Goal: Task Accomplishment & Management: Manage account settings

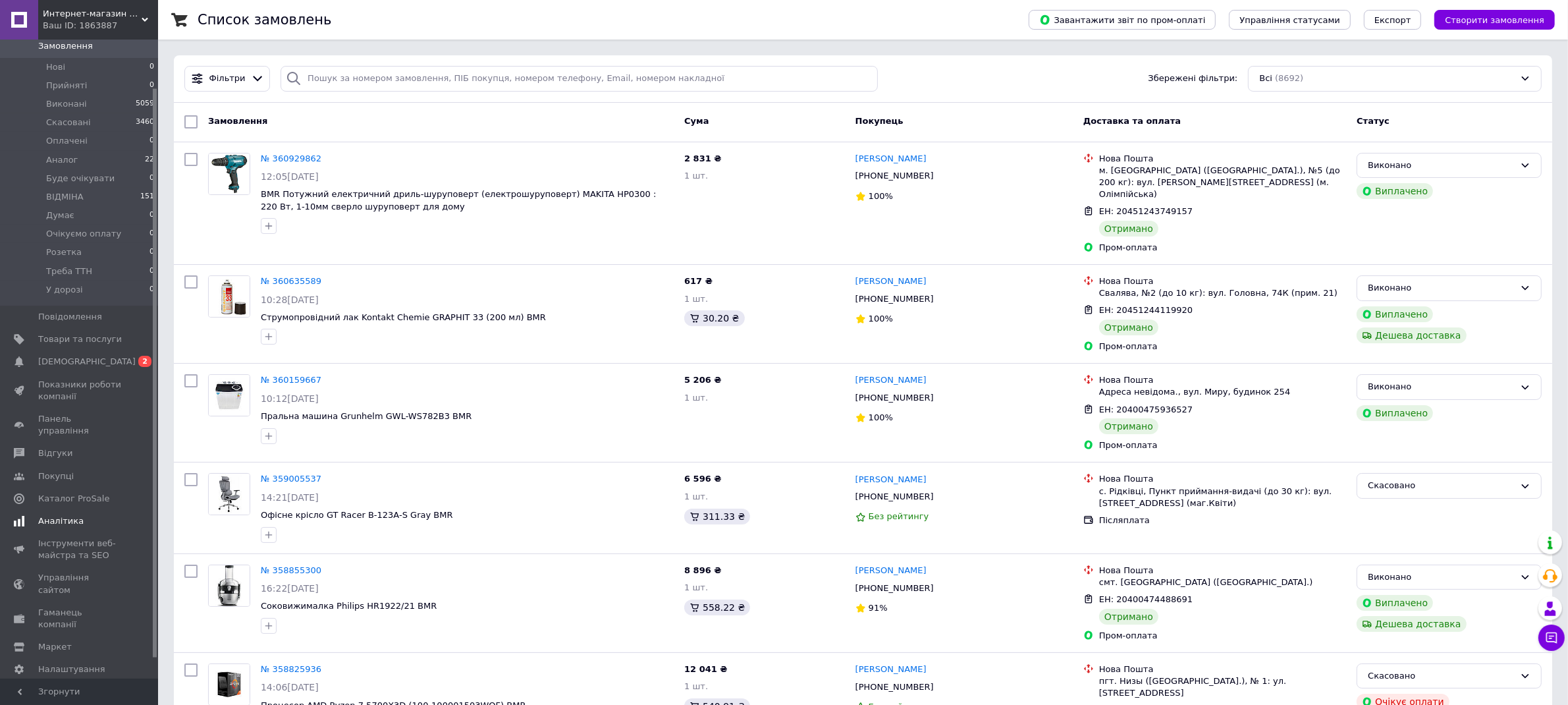
scroll to position [124, 0]
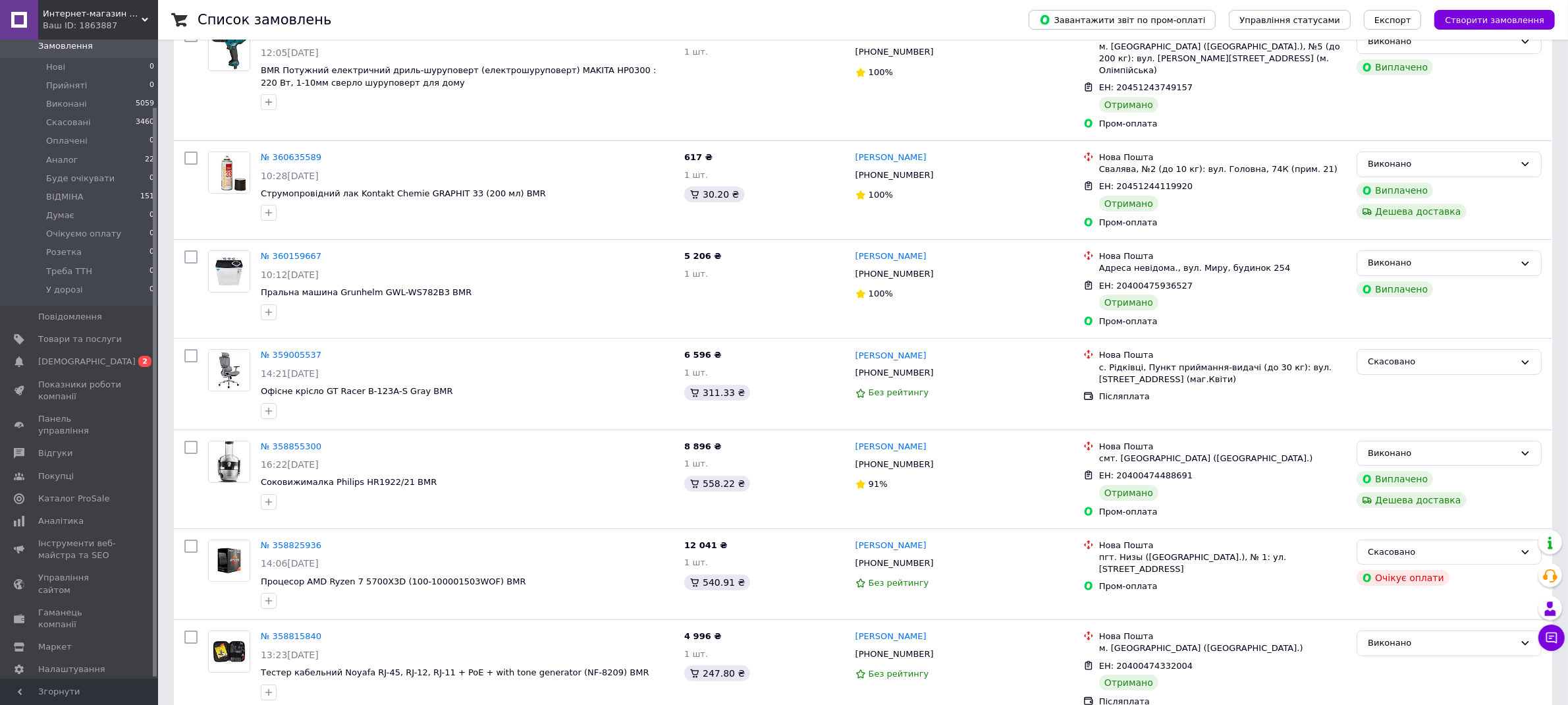
drag, startPoint x: 111, startPoint y: 488, endPoint x: 147, endPoint y: 489, distance: 36.0
click at [111, 493] on span "Каталог ProSale" at bounding box center [80, 499] width 84 height 12
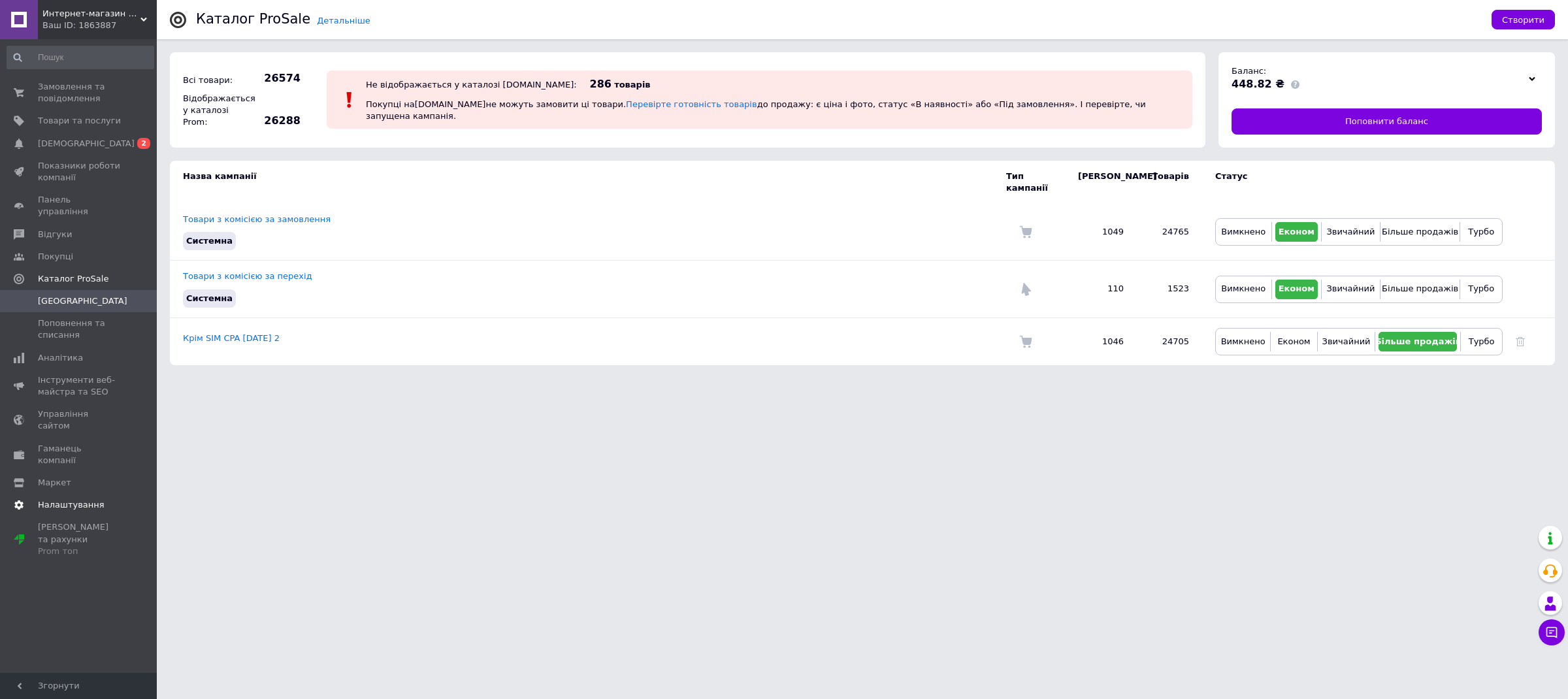
click at [95, 499] on span "Налаштування" at bounding box center [71, 505] width 67 height 12
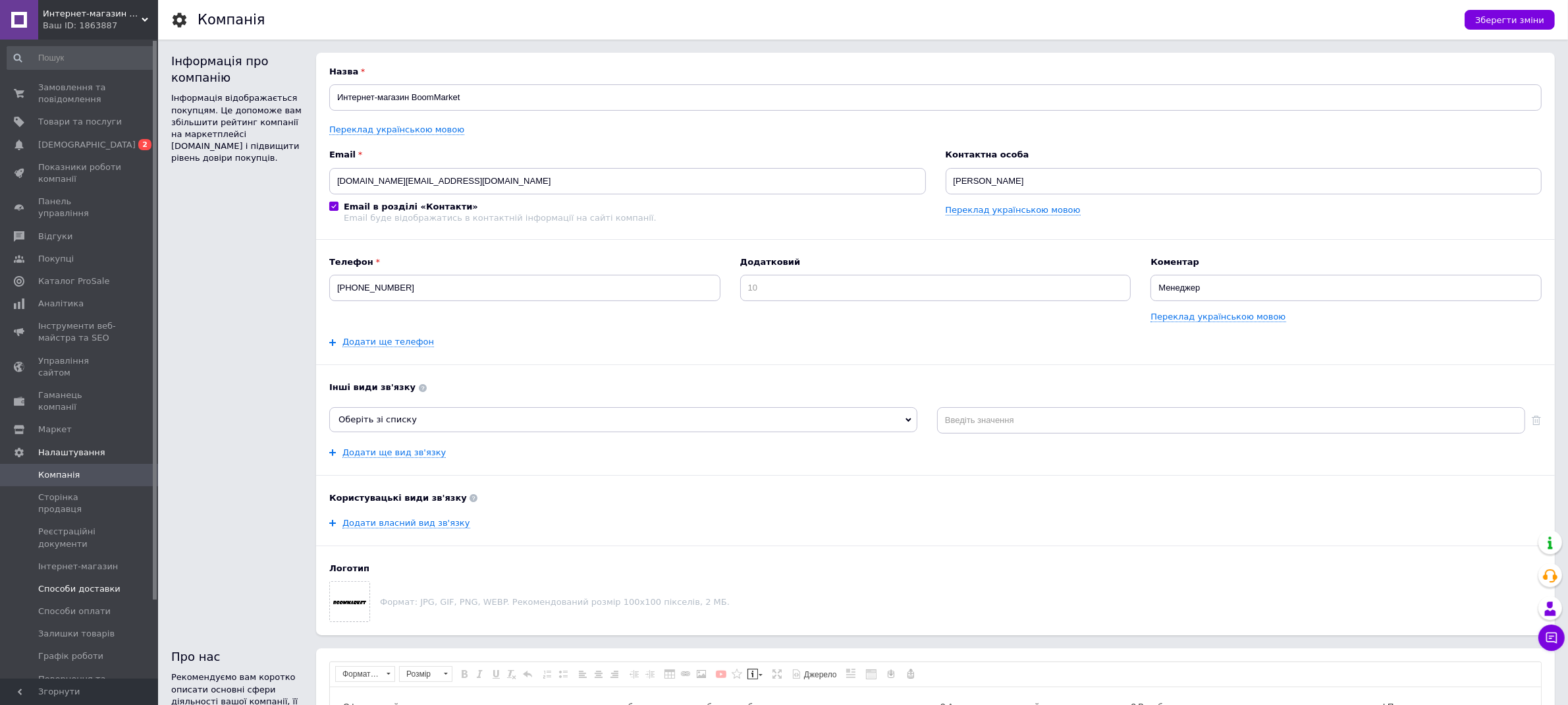
drag, startPoint x: 108, startPoint y: 532, endPoint x: 137, endPoint y: 535, distance: 29.2
click at [108, 578] on link "Способи доставки" at bounding box center [81, 589] width 162 height 22
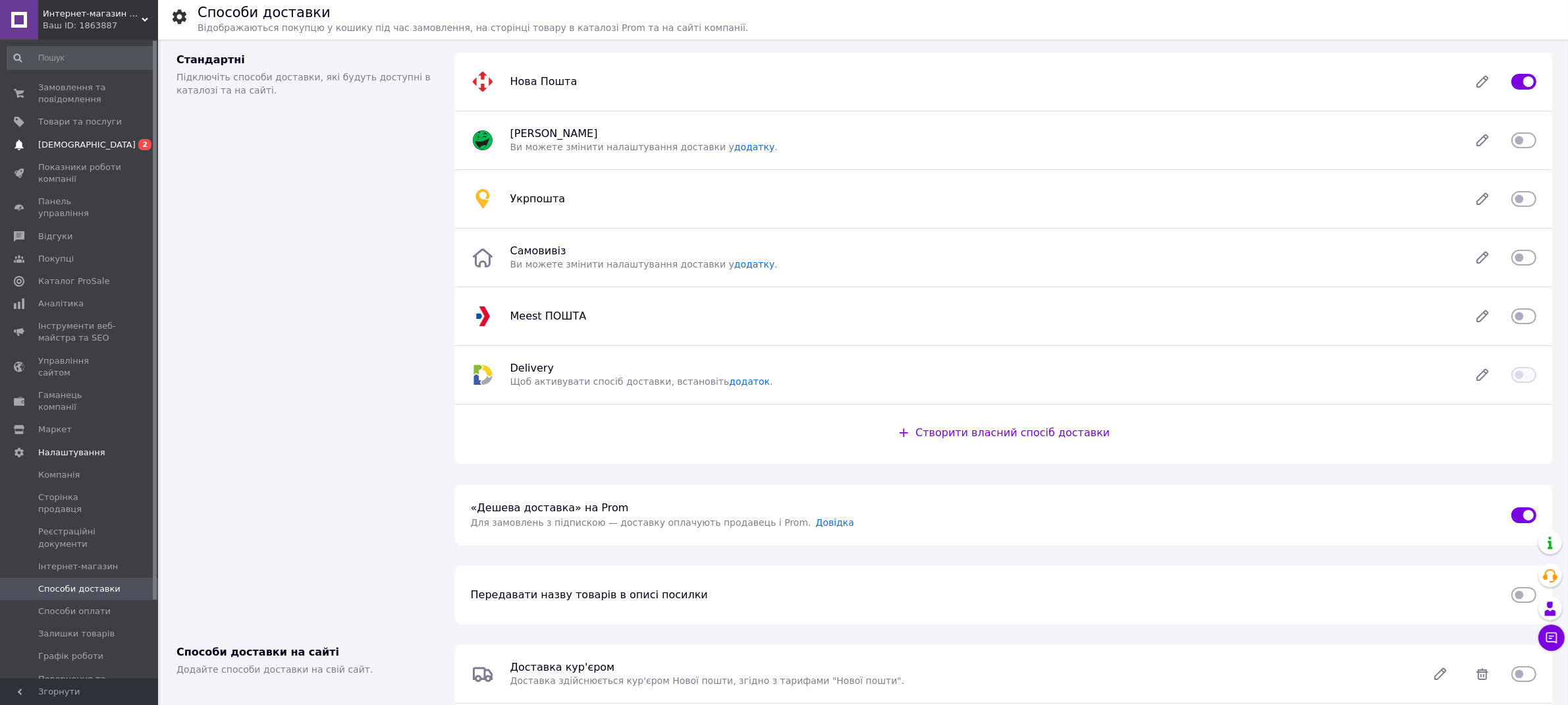
click at [94, 136] on link "Сповіщення 0 2" at bounding box center [81, 145] width 162 height 22
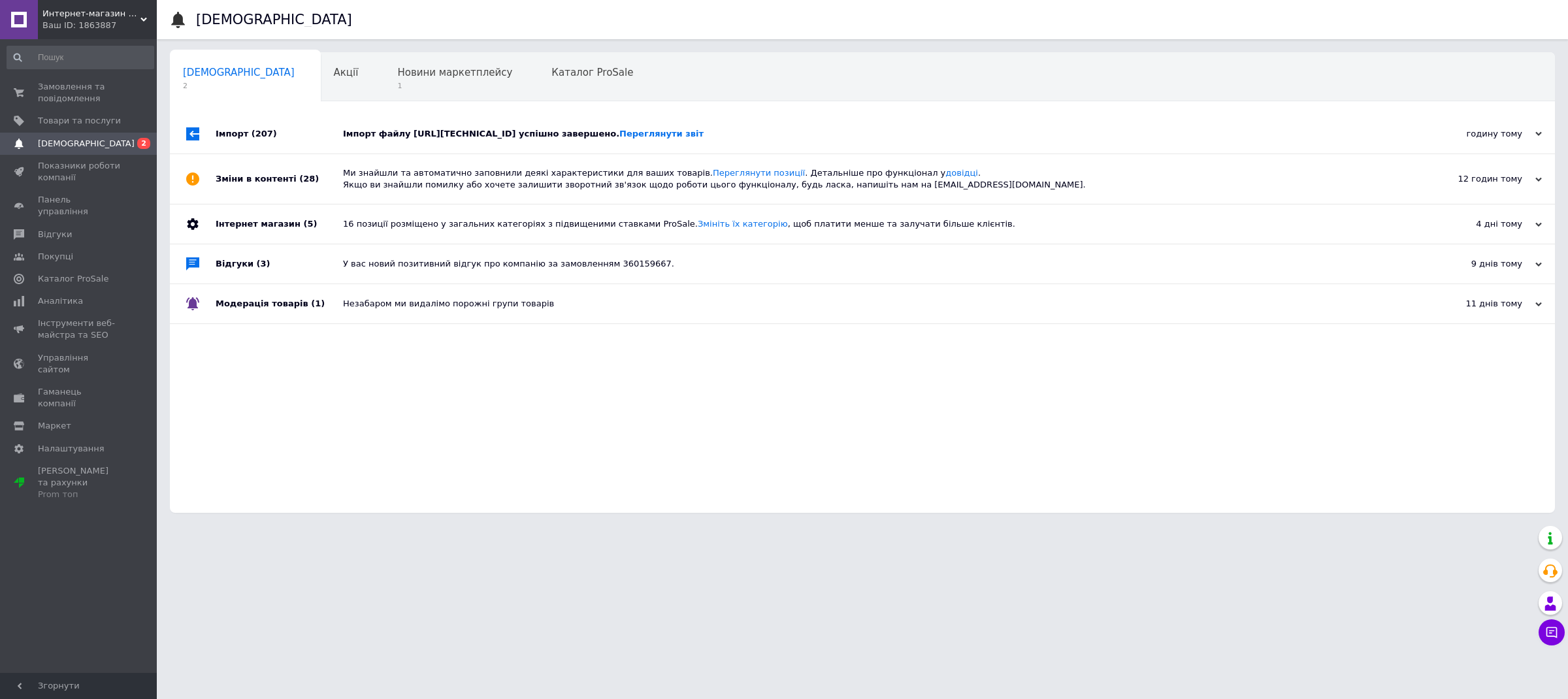
click at [370, 134] on div "Імпорт файлу https://207.180.234.15:8443/assets/shopfiles/BoomMarket_2.zip успі…" at bounding box center [877, 134] width 1069 height 12
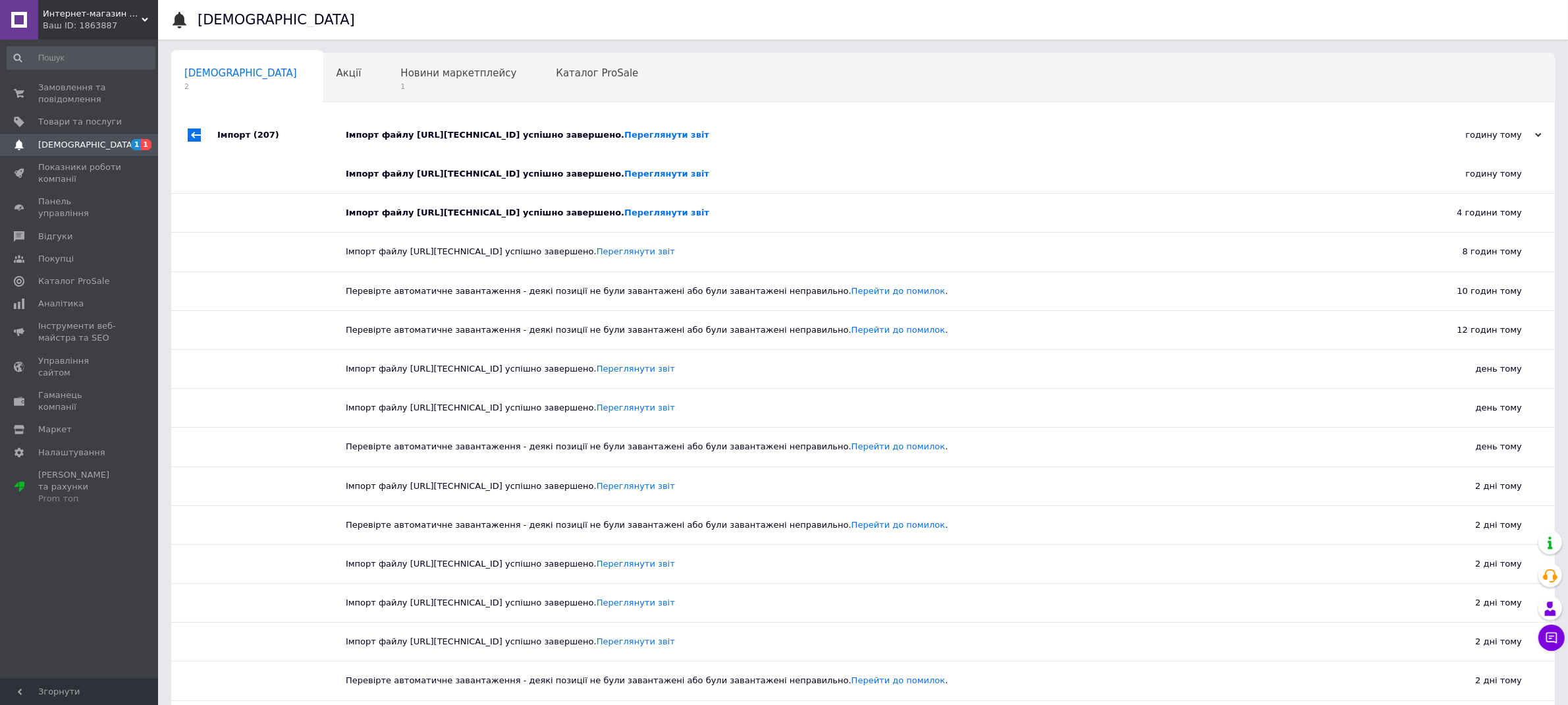
click at [434, 135] on div "Імпорт файлу https://207.180.234.15:8443/assets/shopfiles/BoomMarket_2.zip успі…" at bounding box center [878, 135] width 1065 height 12
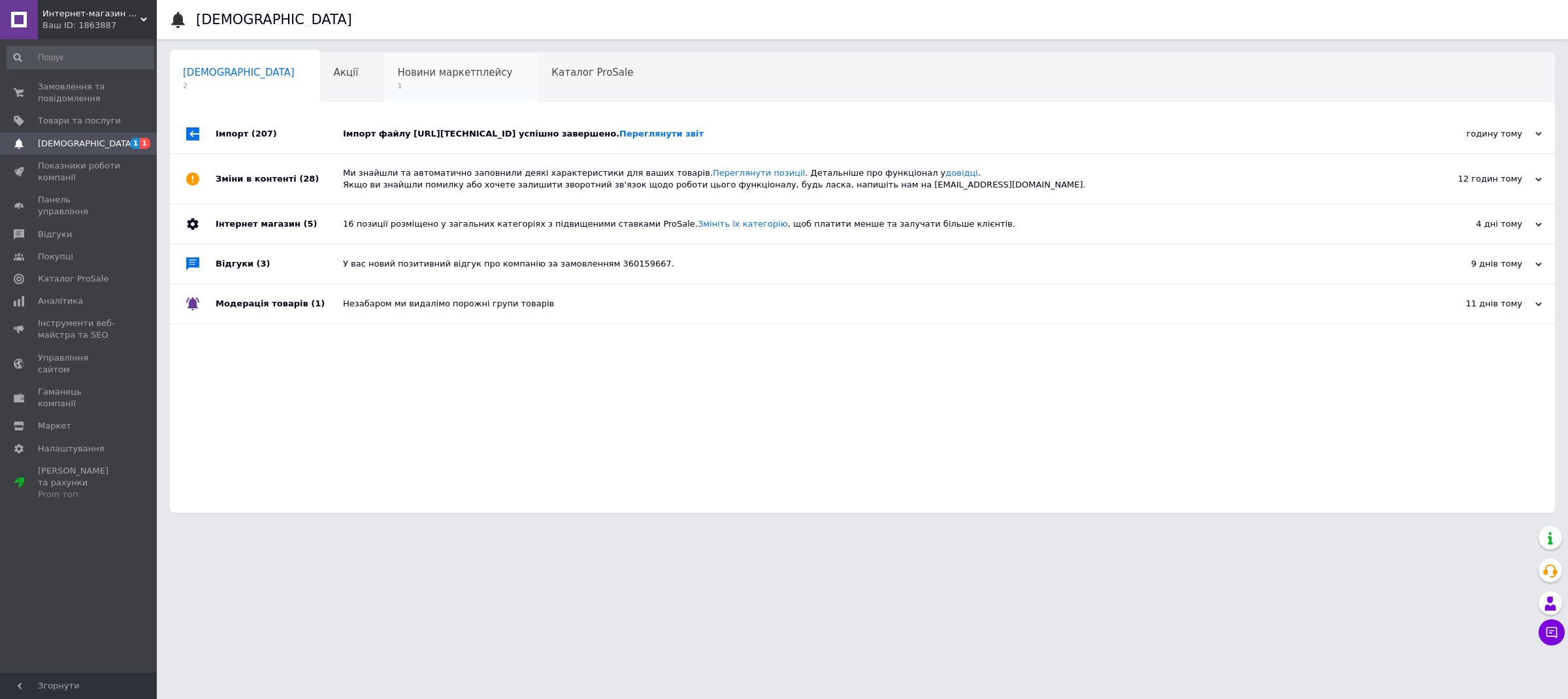
click at [413, 88] on span "1" at bounding box center [454, 85] width 115 height 10
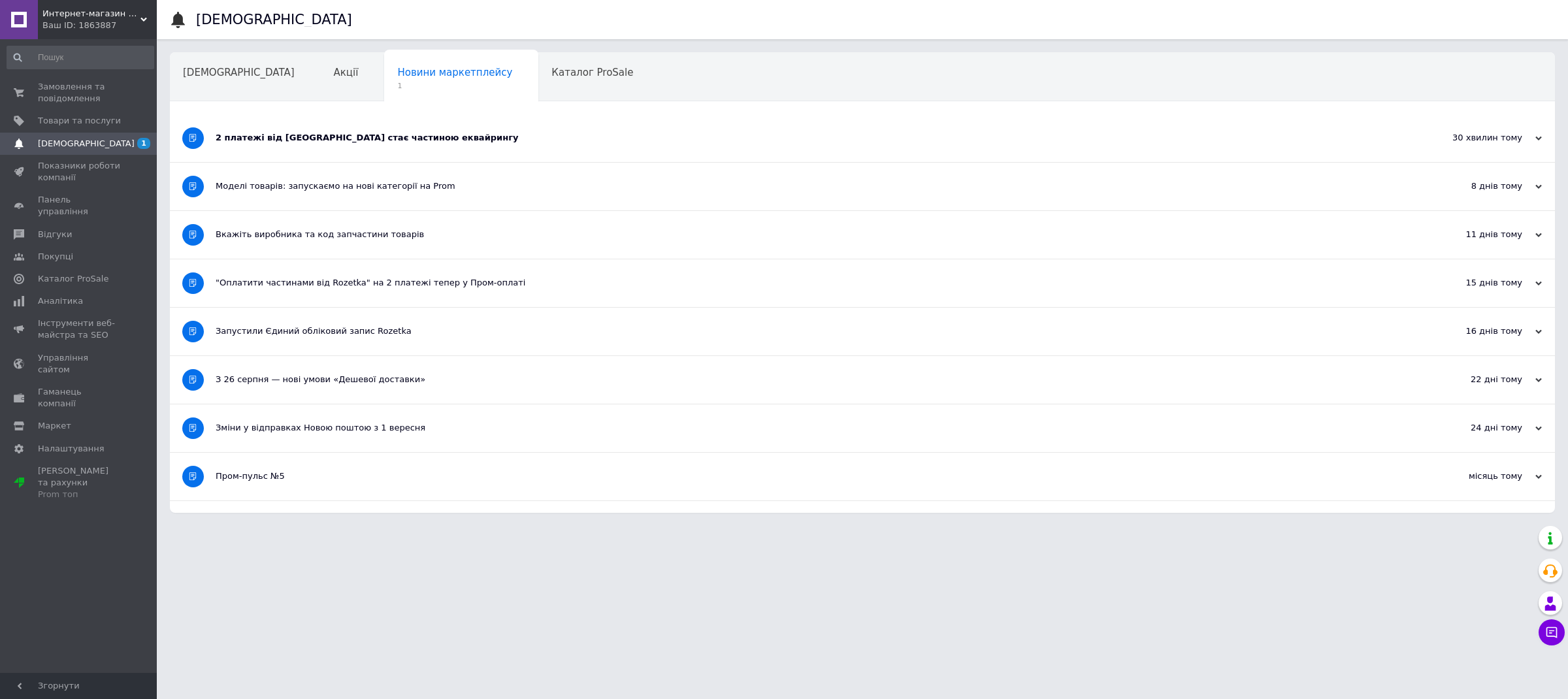
click at [344, 145] on div "2 платежі від Rozetka стає частиною еквайрингу" at bounding box center [813, 138] width 1195 height 47
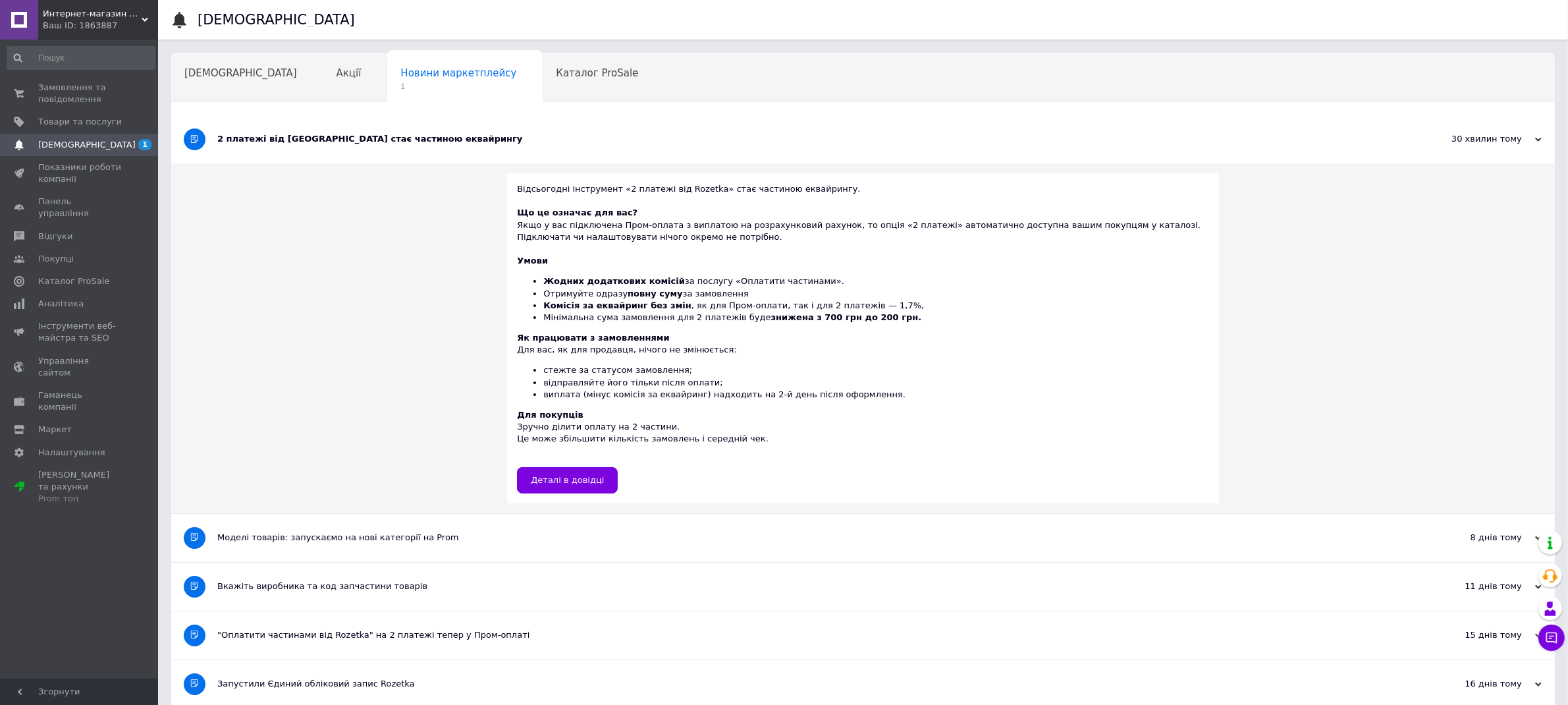
drag, startPoint x: 396, startPoint y: 142, endPoint x: 388, endPoint y: 144, distance: 8.2
click at [396, 142] on div "2 платежі від Rozetka стає частиною еквайрингу" at bounding box center [814, 139] width 1193 height 12
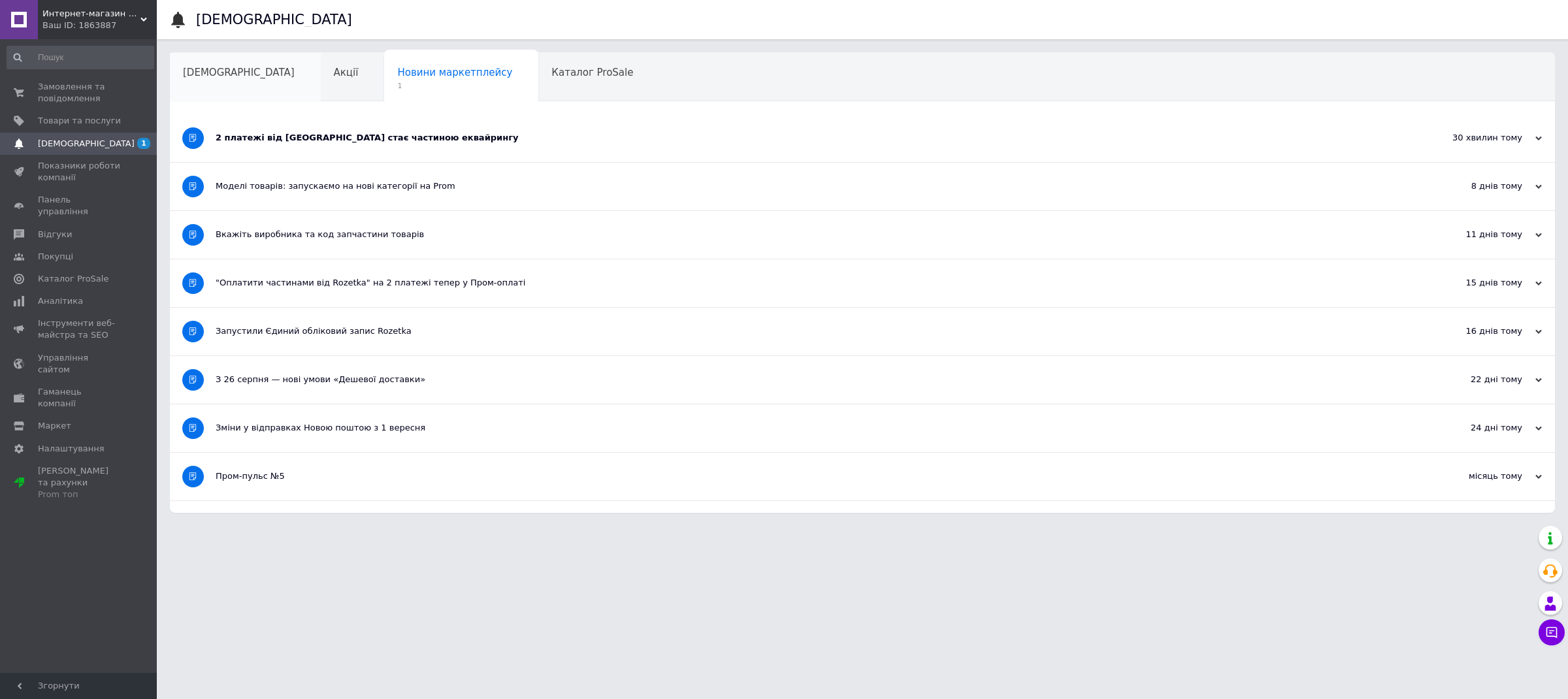
click at [232, 87] on div "[DEMOGRAPHIC_DATA]" at bounding box center [245, 77] width 151 height 50
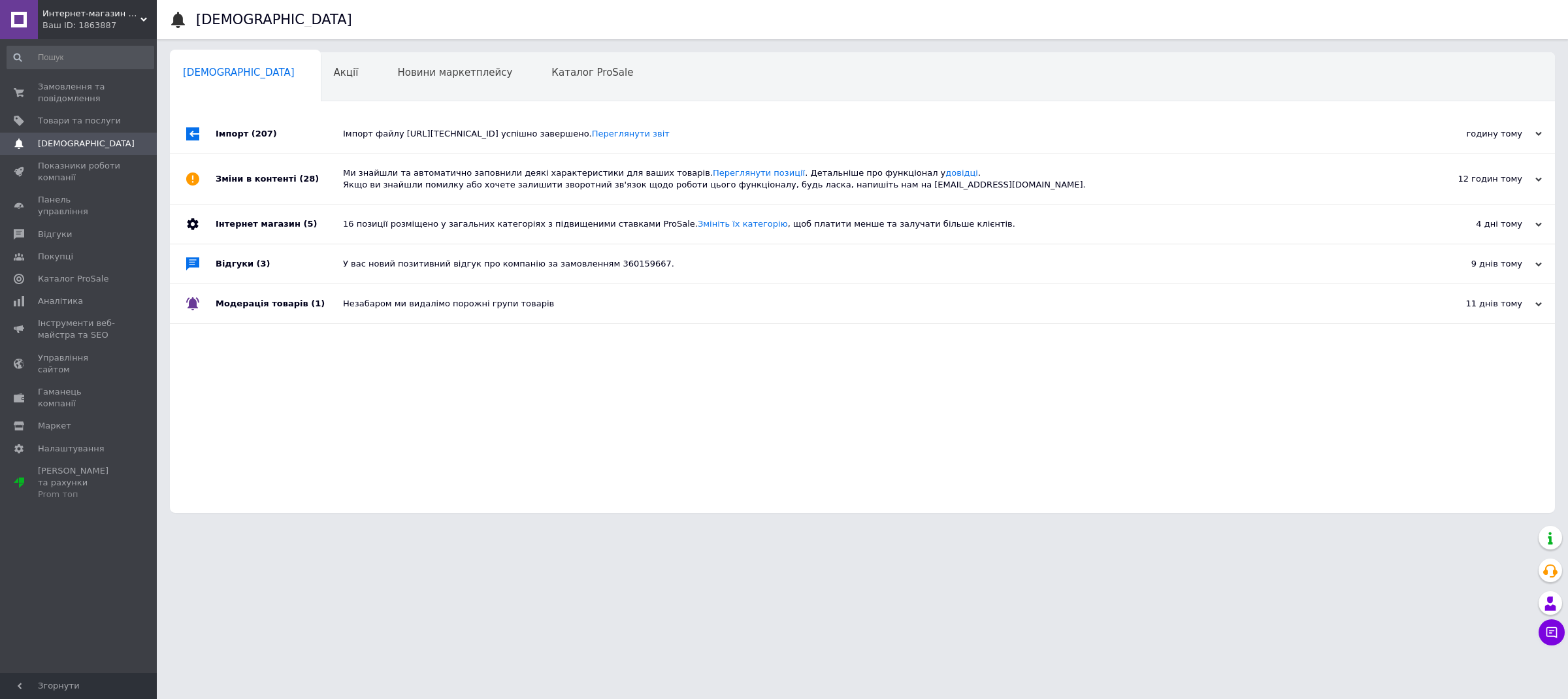
click at [126, 30] on div "Ваш ID: 1863887" at bounding box center [99, 25] width 114 height 12
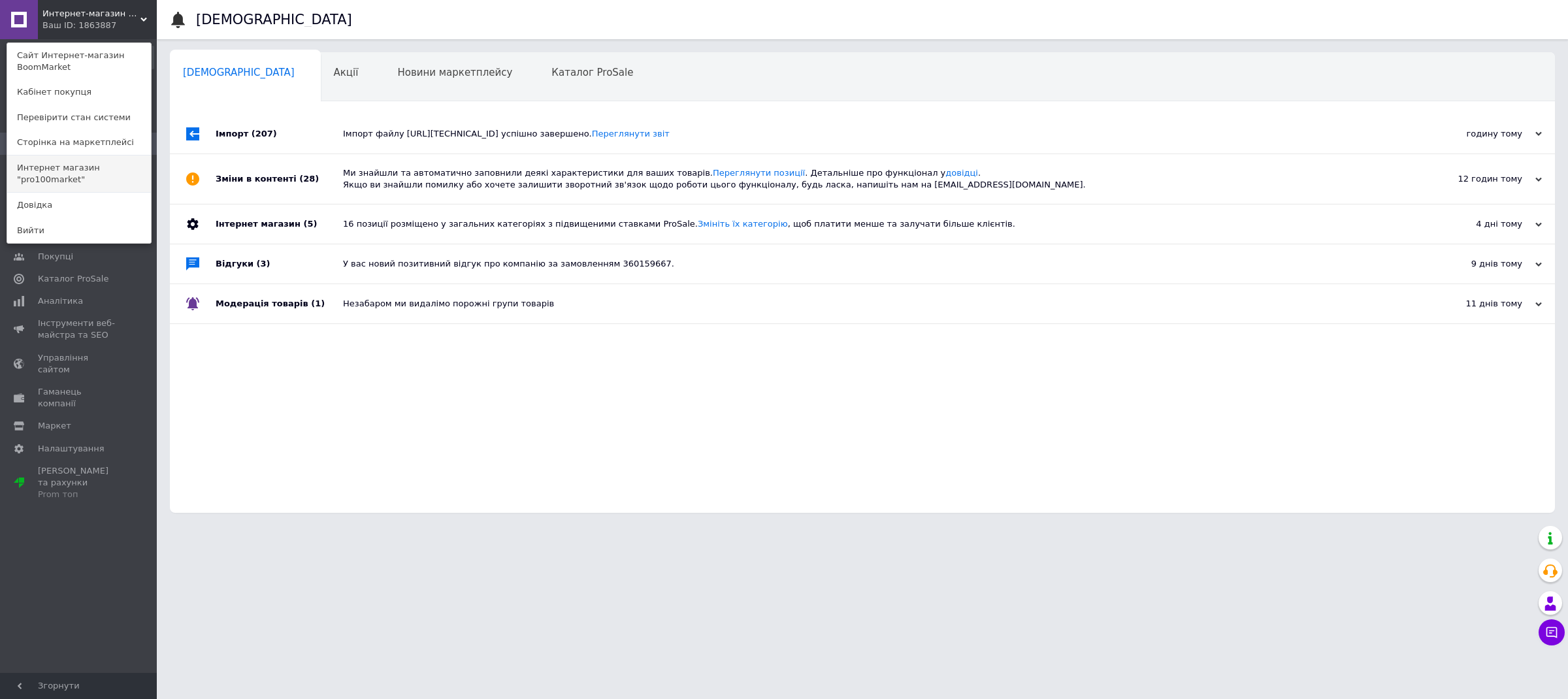
click at [95, 161] on link "Интернет магазин "pro100market"" at bounding box center [79, 174] width 144 height 36
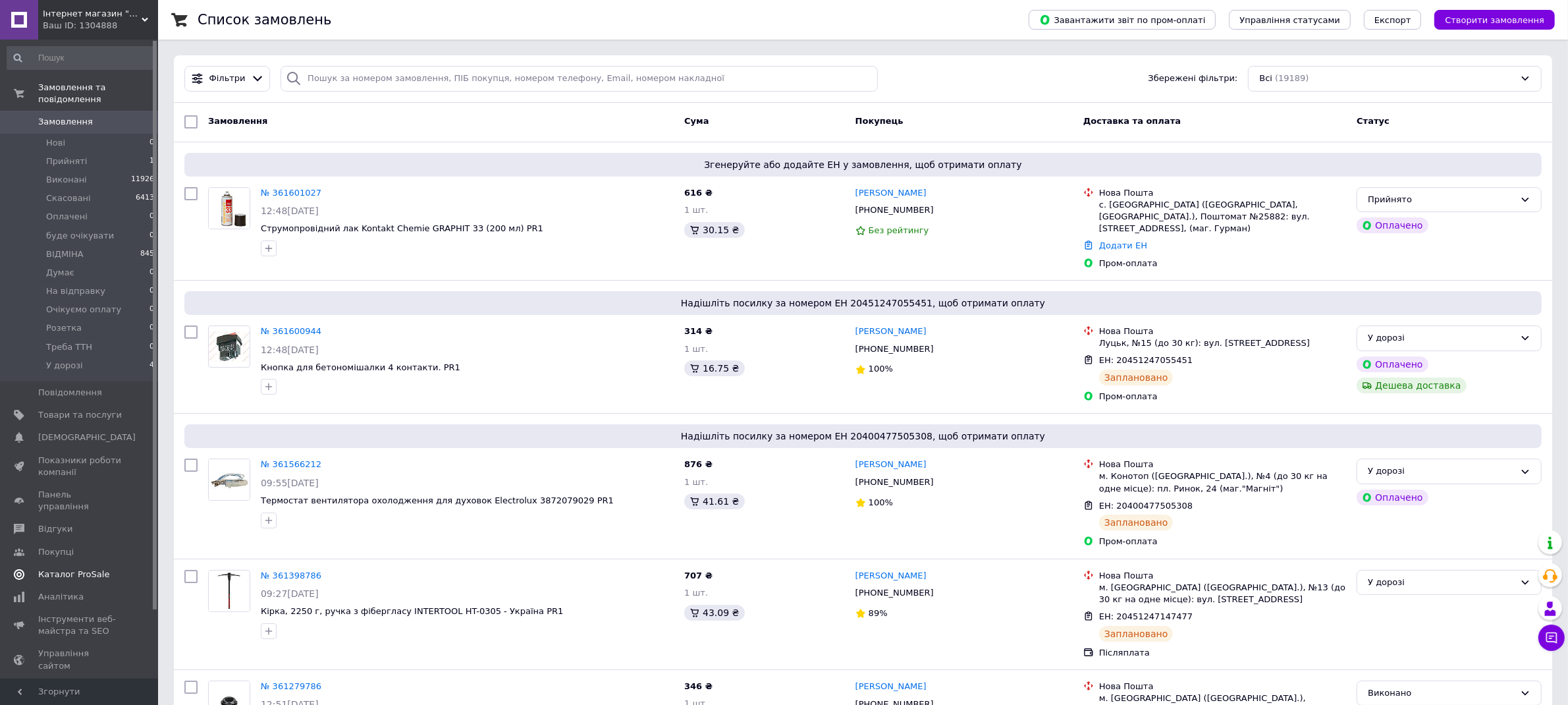
click at [100, 569] on span "Каталог ProSale" at bounding box center [73, 575] width 71 height 12
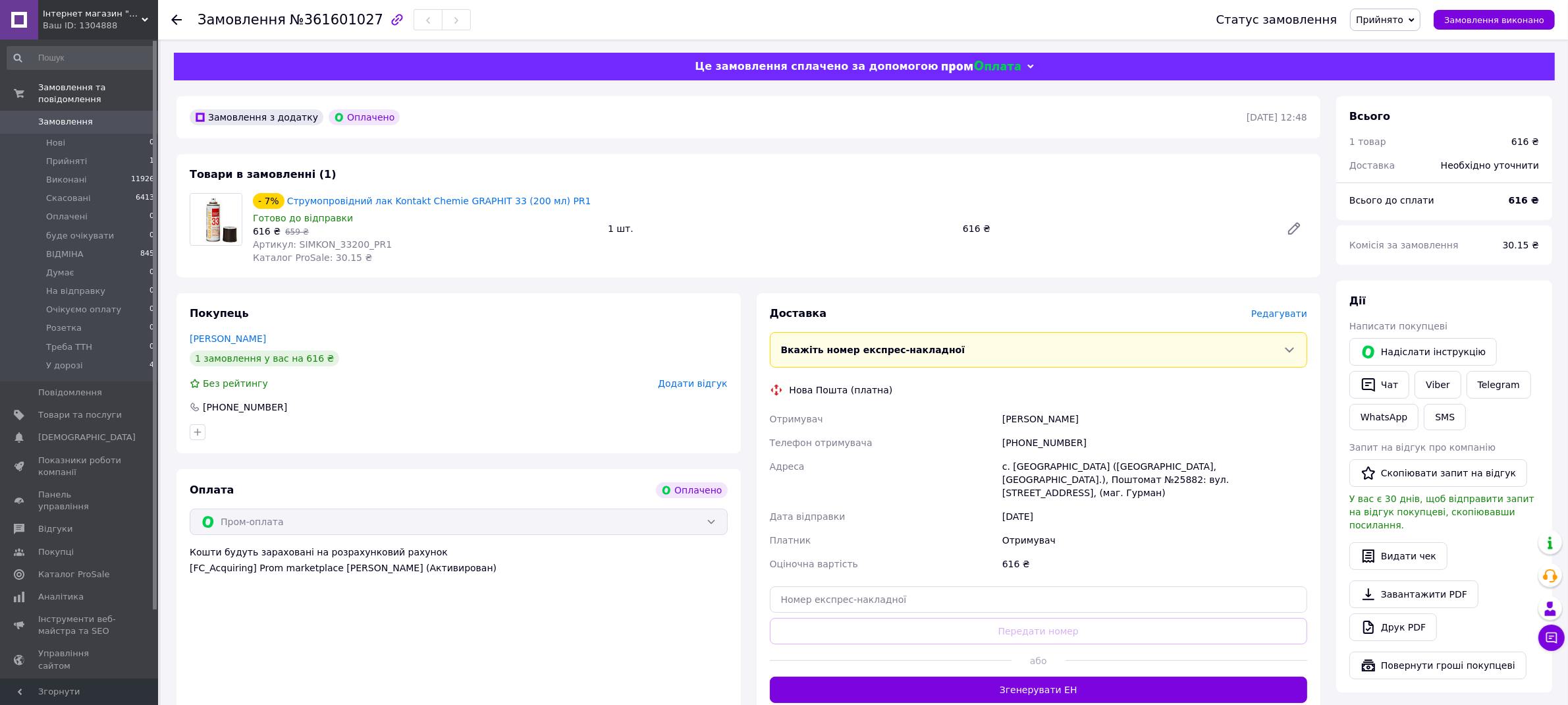
click at [645, 281] on div "Замовлення з додатку Оплачено [DATE] 12:48 Товари в замовленні (1) - 7% Струмоп…" at bounding box center [748, 554] width 1160 height 915
click at [972, 226] on div "616 ₴" at bounding box center [1116, 228] width 318 height 19
copy div "616"
click at [1056, 447] on div "[PHONE_NUMBER]" at bounding box center [1155, 443] width 310 height 24
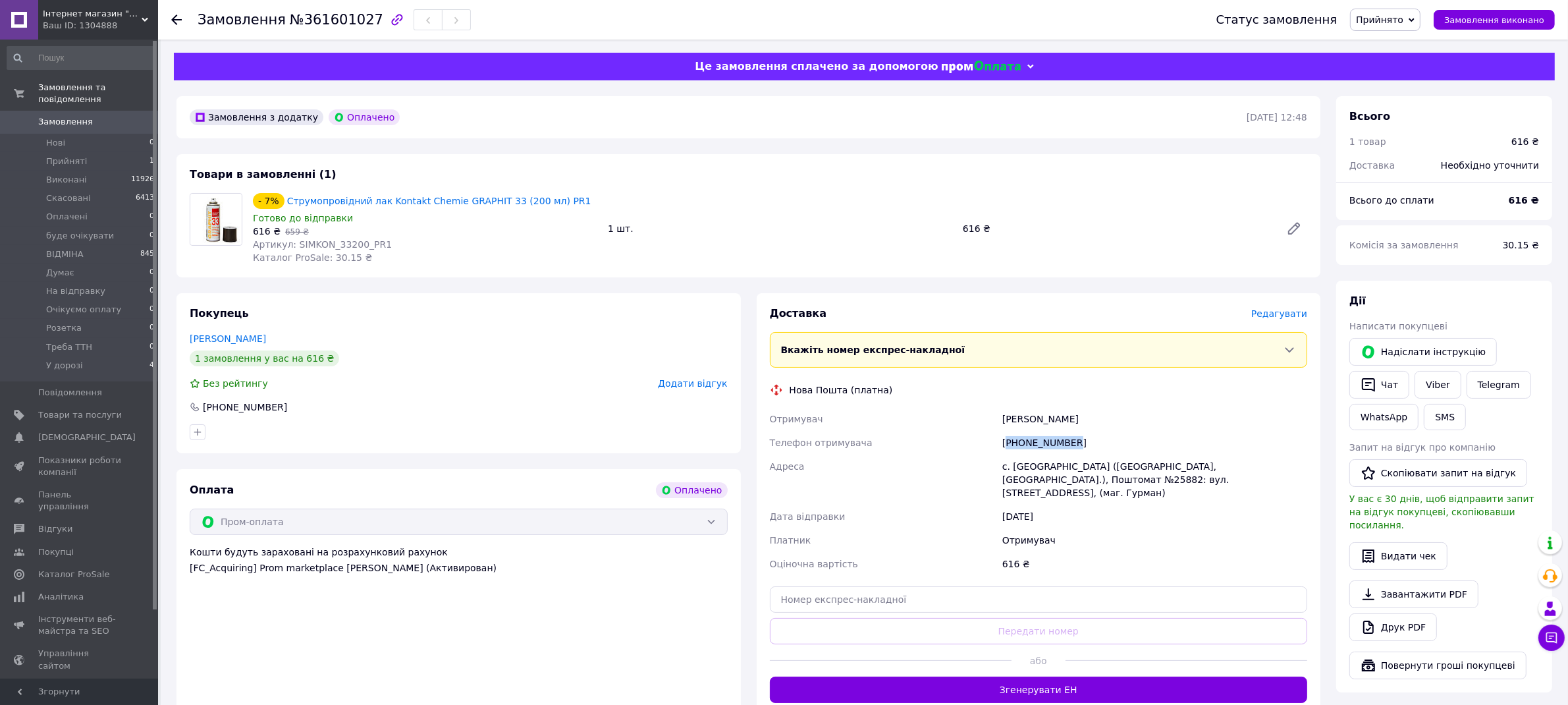
click at [1056, 447] on div "[PHONE_NUMBER]" at bounding box center [1155, 443] width 310 height 24
copy div "380932369858"
click at [1035, 420] on div "[PERSON_NAME]" at bounding box center [1155, 419] width 310 height 24
copy div "[PERSON_NAME]"
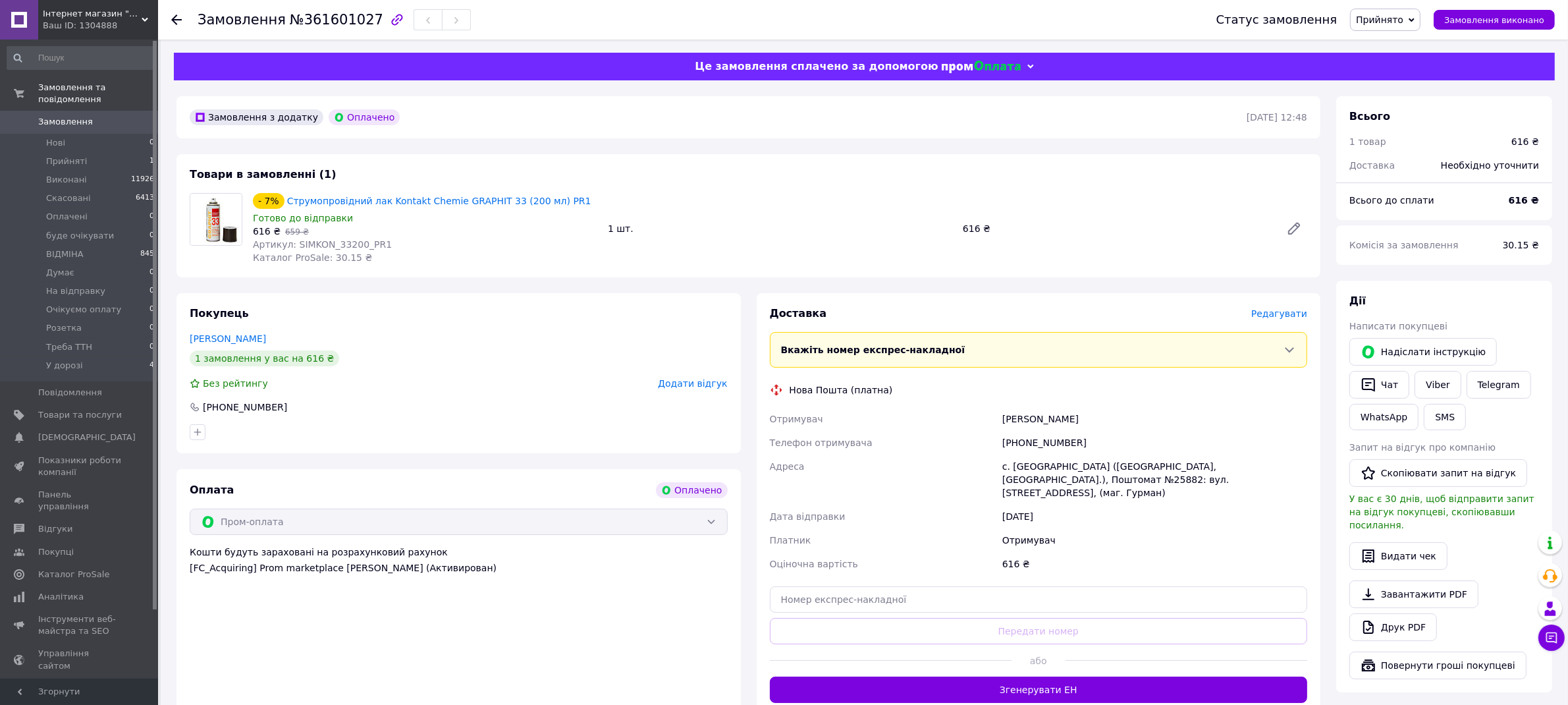
click at [1070, 423] on div "[PERSON_NAME]" at bounding box center [1155, 419] width 310 height 24
copy div "[PERSON_NAME]"
click at [1035, 465] on div "с. [GEOGRAPHIC_DATA] ([GEOGRAPHIC_DATA], [GEOGRAPHIC_DATA].), Поштомат №25882: …" at bounding box center [1155, 480] width 310 height 50
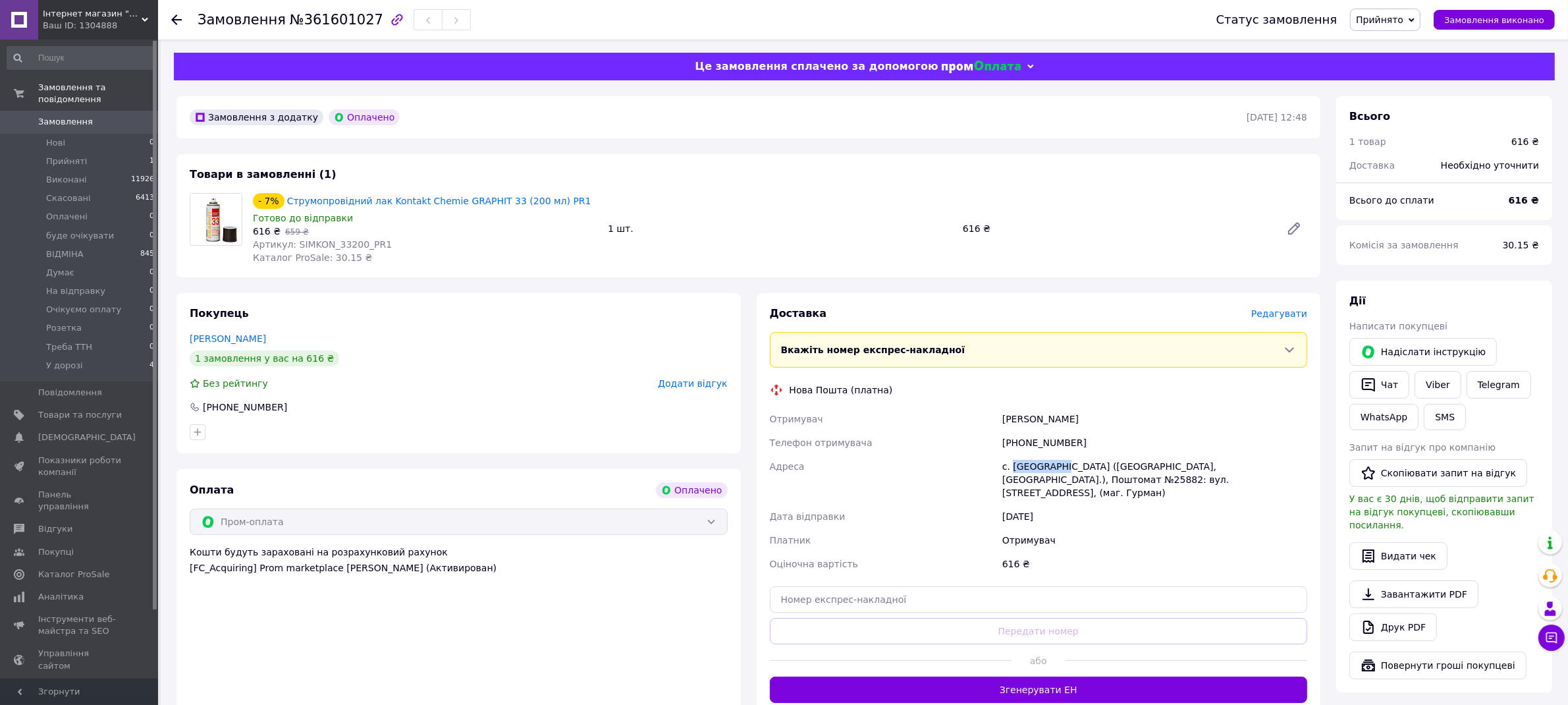
copy div "Шевченкове"
click at [1032, 483] on div "с. [GEOGRAPHIC_DATA] ([GEOGRAPHIC_DATA], [GEOGRAPHIC_DATA].), Поштомат №25882: …" at bounding box center [1155, 480] width 310 height 50
copy div "25882"
click at [1039, 465] on div "с. [GEOGRAPHIC_DATA] ([GEOGRAPHIC_DATA], [GEOGRAPHIC_DATA].), Поштомат №25882: …" at bounding box center [1155, 480] width 310 height 50
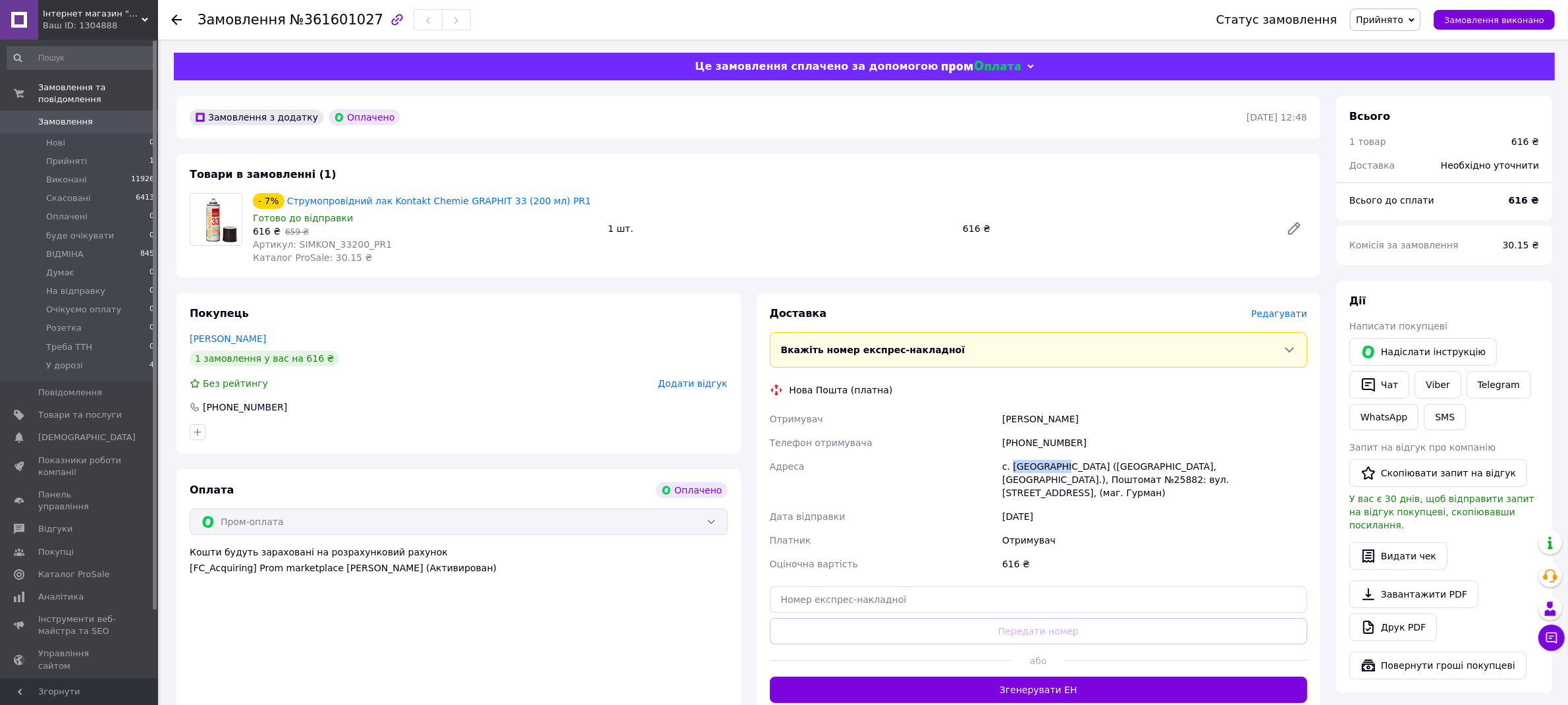
click at [1039, 465] on div "с. [GEOGRAPHIC_DATA] ([GEOGRAPHIC_DATA], [GEOGRAPHIC_DATA].), Поштомат №25882: …" at bounding box center [1155, 480] width 310 height 50
click at [1052, 462] on div "с. [GEOGRAPHIC_DATA] ([GEOGRAPHIC_DATA], [GEOGRAPHIC_DATA].), Поштомат №25882: …" at bounding box center [1155, 480] width 310 height 50
click at [1051, 461] on div "с. [GEOGRAPHIC_DATA] ([GEOGRAPHIC_DATA], [GEOGRAPHIC_DATA].), Поштомат №25882: …" at bounding box center [1155, 480] width 310 height 50
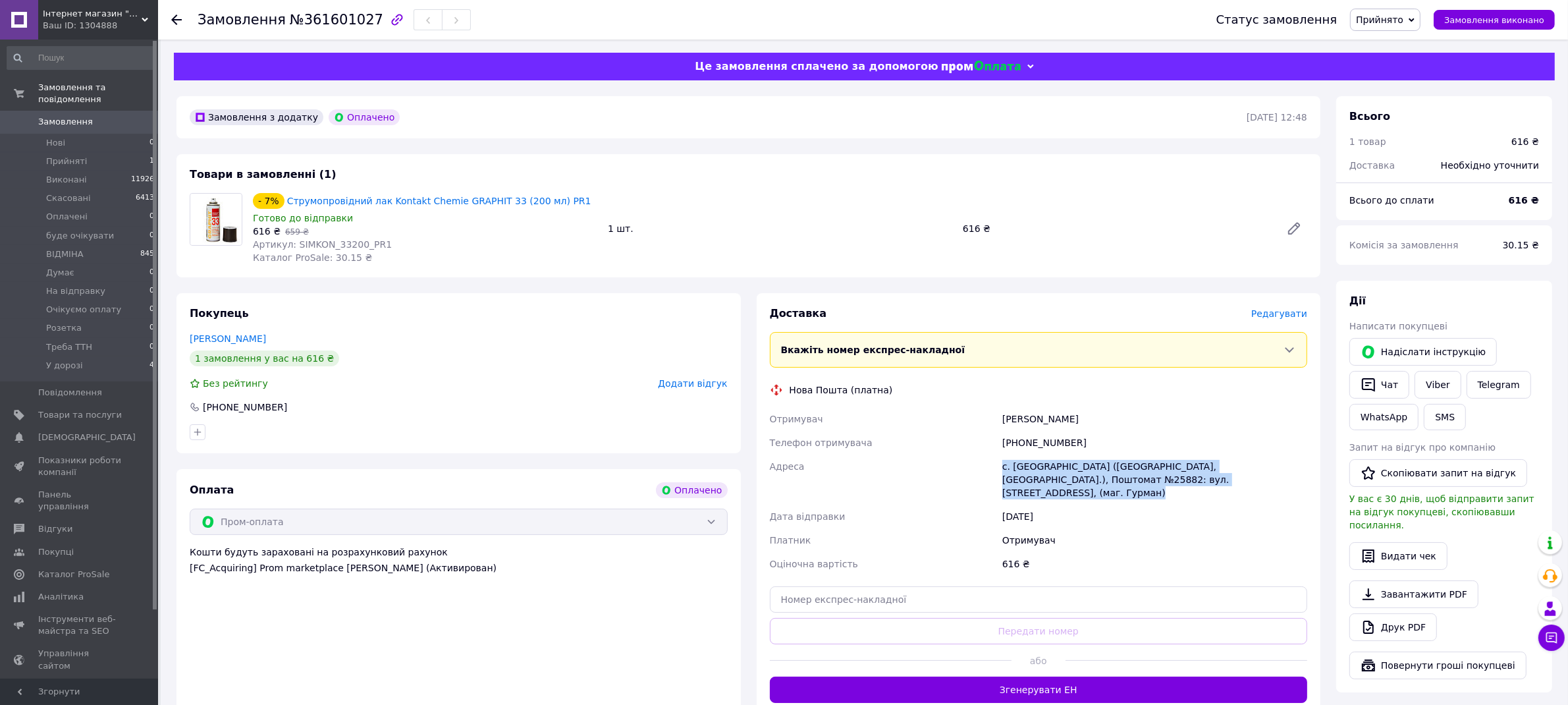
click at [1054, 463] on div "с. [GEOGRAPHIC_DATA] ([GEOGRAPHIC_DATA], [GEOGRAPHIC_DATA].), Поштомат №25882: …" at bounding box center [1155, 480] width 310 height 50
click at [1100, 463] on div "с. [GEOGRAPHIC_DATA] ([GEOGRAPHIC_DATA], [GEOGRAPHIC_DATA].), Поштомат №25882: …" at bounding box center [1155, 480] width 310 height 50
drag, startPoint x: 1014, startPoint y: 466, endPoint x: 1213, endPoint y: 461, distance: 199.1
click at [1213, 461] on div "с. [GEOGRAPHIC_DATA] ([GEOGRAPHIC_DATA], [GEOGRAPHIC_DATA].), Поштомат №25882: …" at bounding box center [1155, 480] width 310 height 50
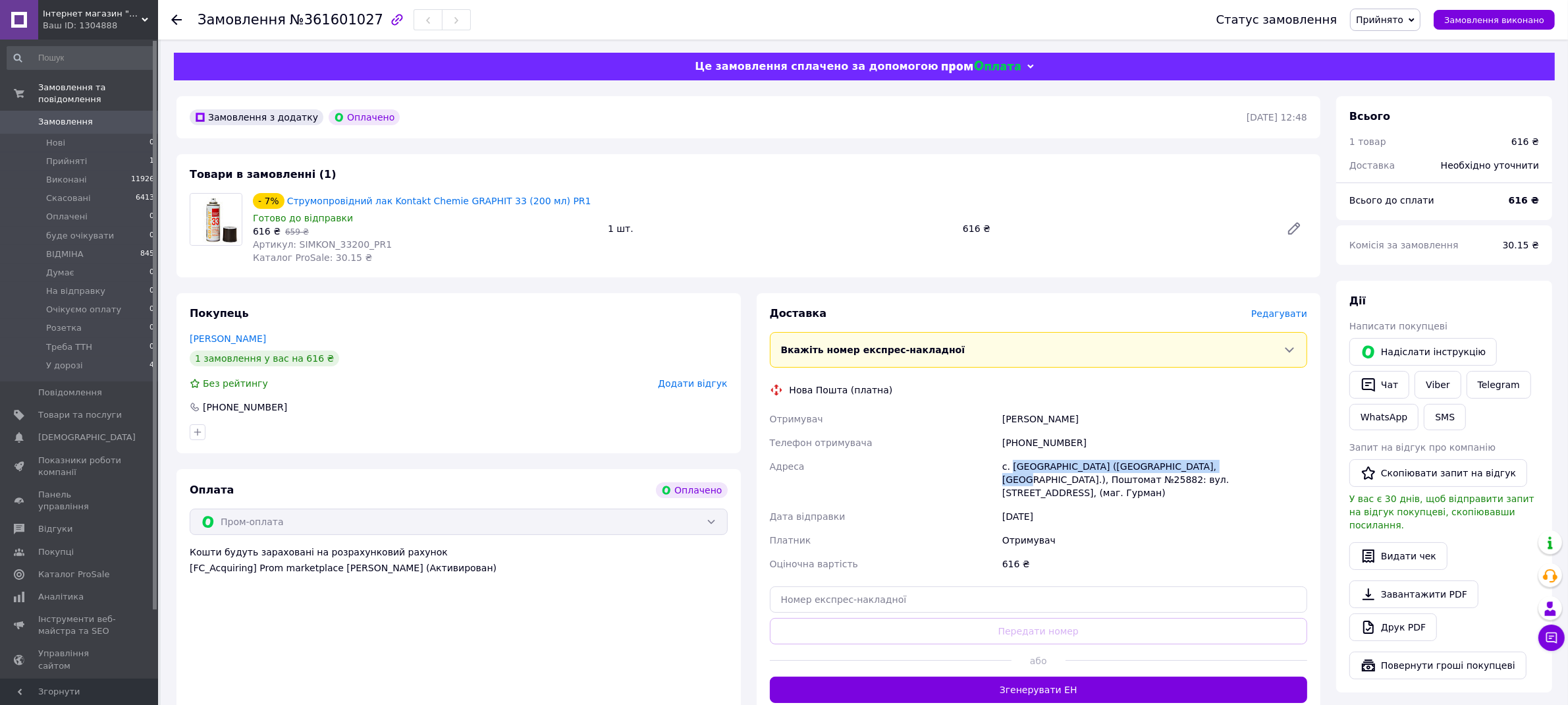
copy div "Шевченкове ([GEOGRAPHIC_DATA], [GEOGRAPHIC_DATA].)"
click at [1091, 487] on div "с. [GEOGRAPHIC_DATA] ([GEOGRAPHIC_DATA], [GEOGRAPHIC_DATA].), Поштомат №25882: …" at bounding box center [1155, 480] width 310 height 50
click at [1033, 479] on div "с. [GEOGRAPHIC_DATA] ([GEOGRAPHIC_DATA], [GEOGRAPHIC_DATA].), Поштомат №25882: …" at bounding box center [1155, 480] width 310 height 50
copy div "25882"
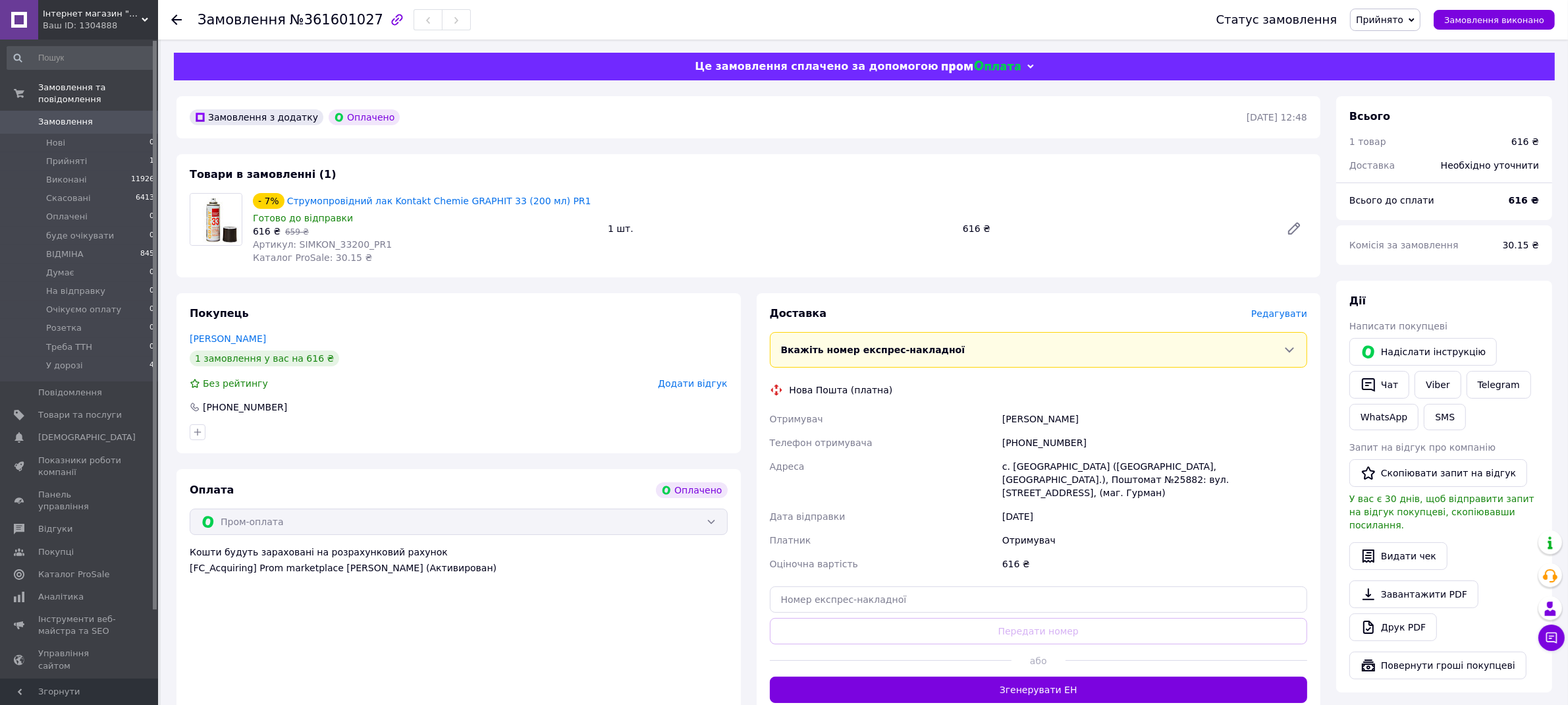
drag, startPoint x: 940, startPoint y: 506, endPoint x: 901, endPoint y: 440, distance: 76.7
click at [940, 506] on div "Дата відправки" at bounding box center [883, 516] width 233 height 24
click at [931, 589] on input "text" at bounding box center [1038, 599] width 538 height 26
paste input "20451247323467"
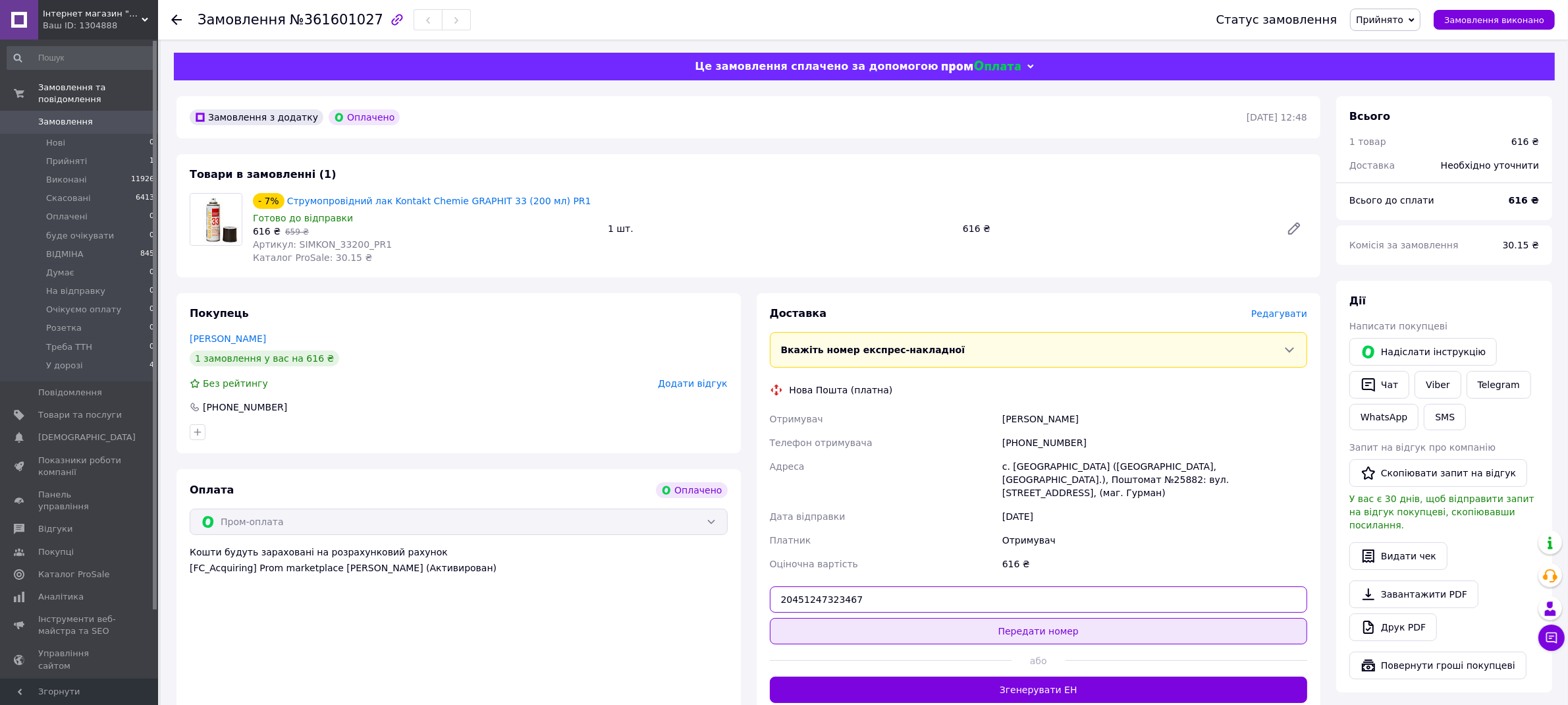
type input "20451247323467"
click at [1007, 618] on button "Передати номер" at bounding box center [1038, 631] width 538 height 26
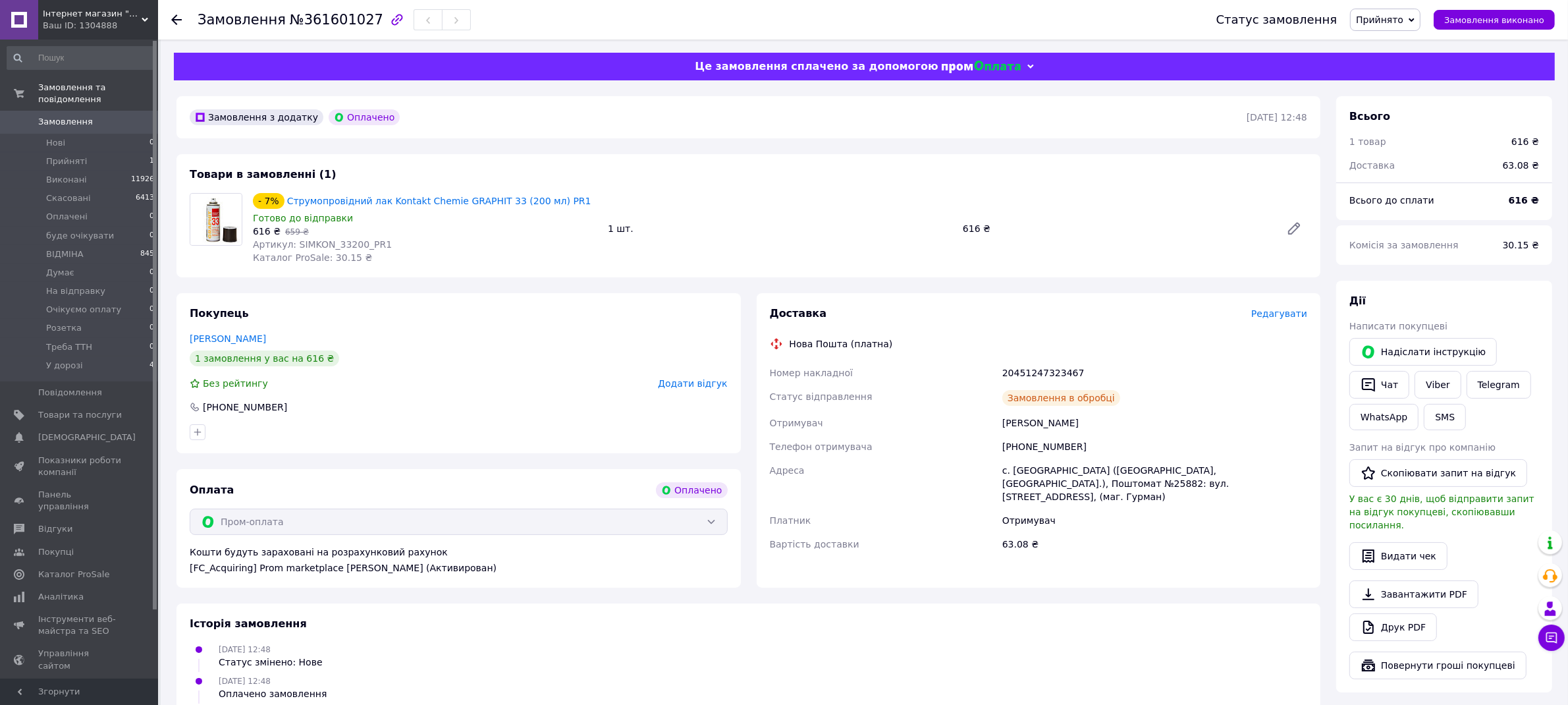
click at [1399, 22] on span "Прийнято" at bounding box center [1379, 19] width 47 height 10
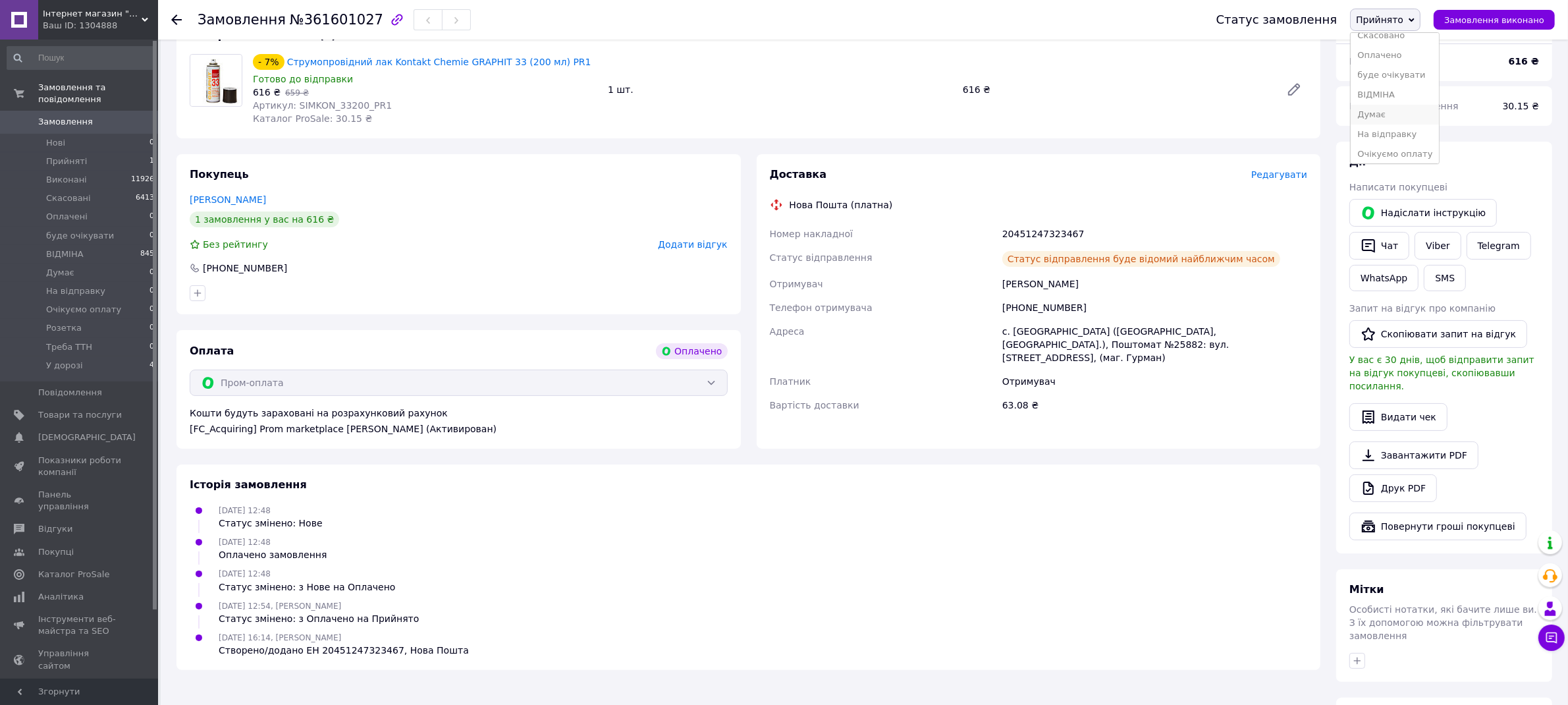
scroll to position [93, 0]
click at [1394, 147] on li "У дорозі" at bounding box center [1395, 150] width 88 height 19
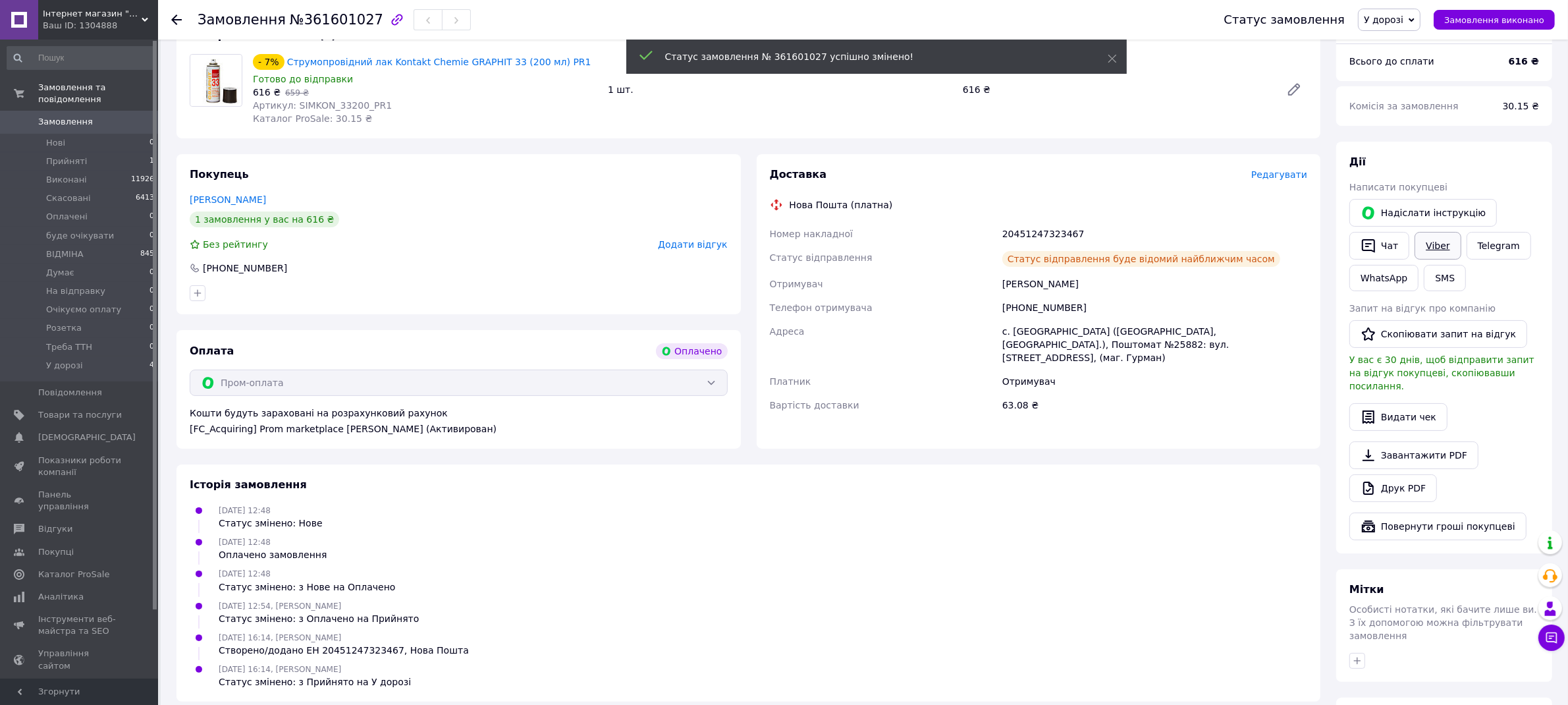
click at [1446, 242] on link "Viber" at bounding box center [1438, 245] width 46 height 28
